Goal: Browse casually

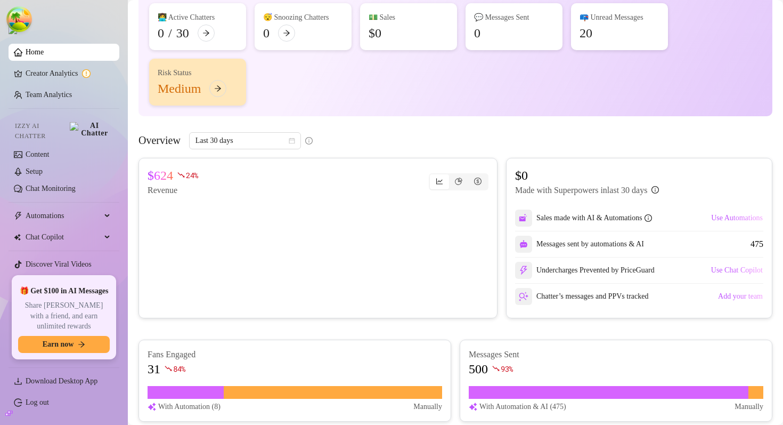
scroll to position [94, 0]
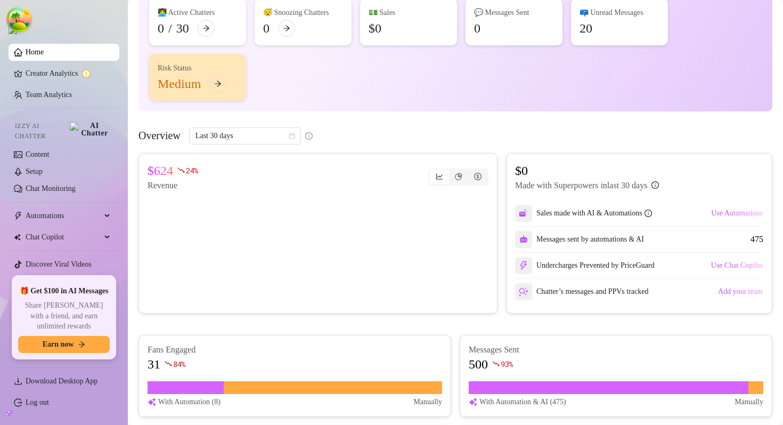
click at [505, 234] on div "$624 24 % Revenue $0 Made with Superpowers in last 30 days Sales made with AI &…" at bounding box center [456, 233] width 634 height 160
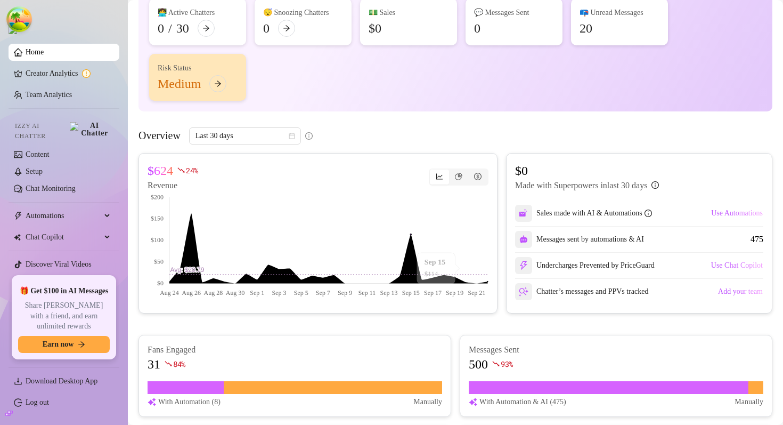
click at [428, 111] on div "👋 Hey, Super Team Check Super Team's achievements with Supercreator $100K Agenc…" at bounding box center [456, 12] width 634 height 198
click at [477, 101] on div "👩‍💻 Active Chatters 0 / 30 😴 Snoozing Chatters 0 💵 Sales $0 💬 Messages Sent 0 📪…" at bounding box center [455, 49] width 613 height 102
click at [320, 101] on div "👩‍💻 Active Chatters 0 / 30 😴 Snoozing Chatters 0 💵 Sales $0 💬 Messages Sent 0 📪…" at bounding box center [455, 49] width 613 height 102
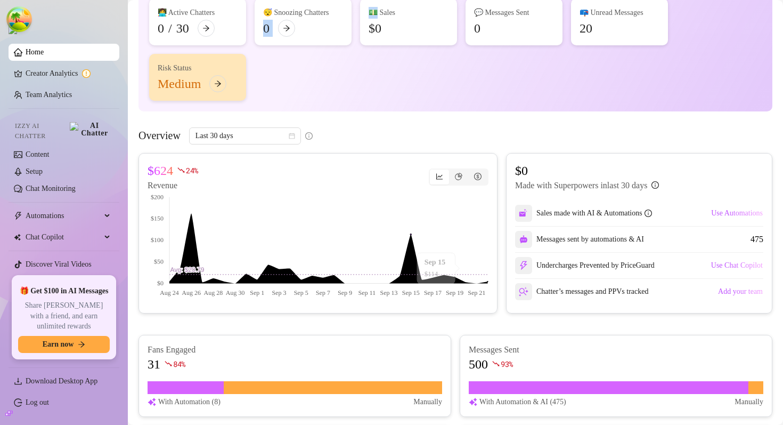
click at [320, 101] on div "👩‍💻 Active Chatters 0 / 30 😴 Snoozing Chatters 0 💵 Sales $0 💬 Messages Sent 0 📪…" at bounding box center [455, 49] width 613 height 102
click at [404, 101] on div "👩‍💻 Active Chatters 0 / 30 😴 Snoozing Chatters 0 💵 Sales $0 💬 Messages Sent 0 📪…" at bounding box center [455, 49] width 613 height 102
